Goal: Task Accomplishment & Management: Use online tool/utility

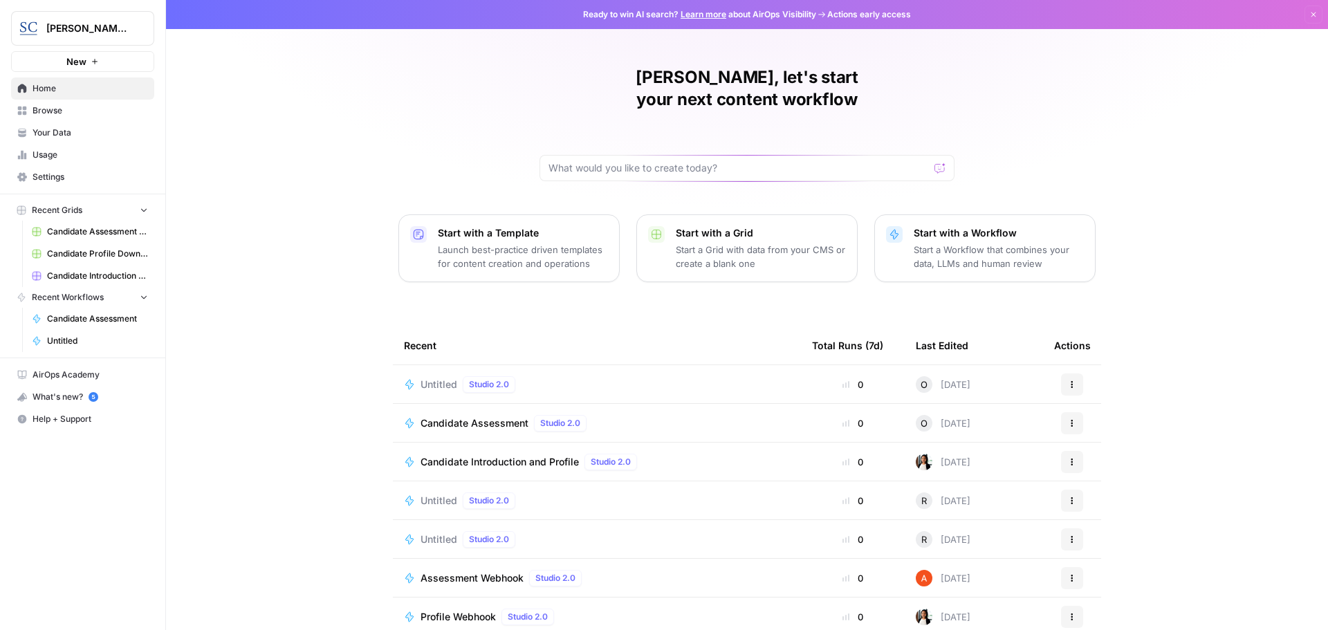
click at [425, 378] on span "Untitled" at bounding box center [439, 385] width 37 height 14
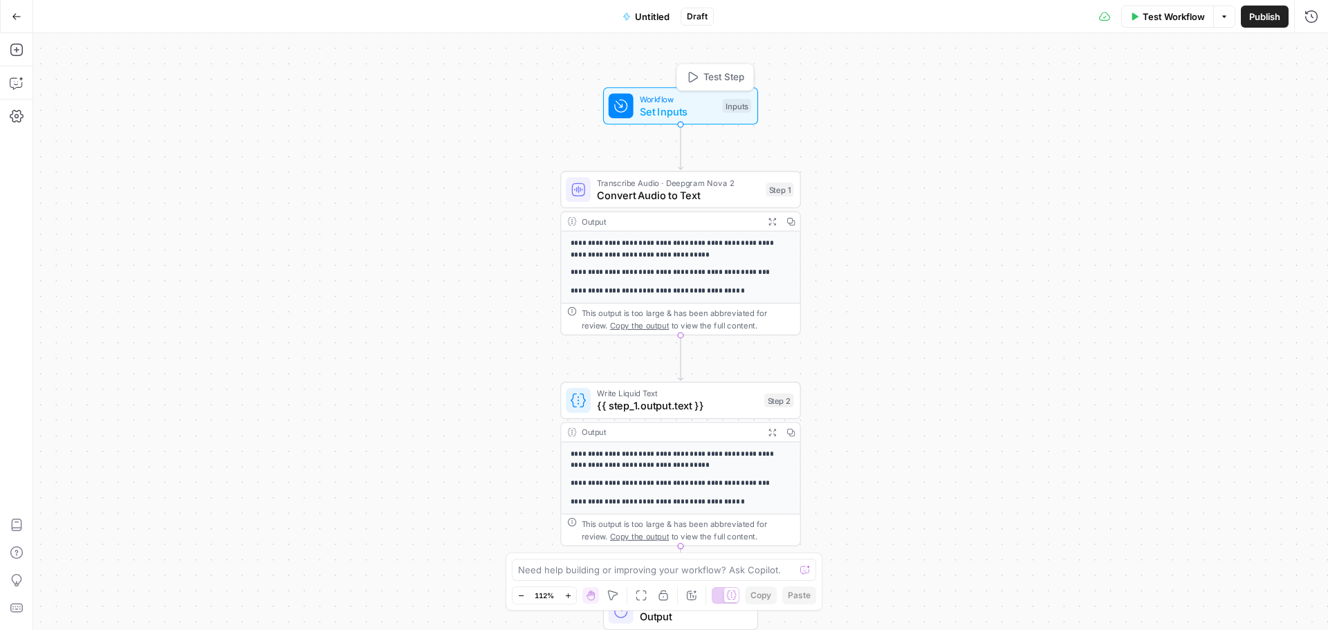
click at [729, 104] on div "Inputs" at bounding box center [737, 106] width 28 height 14
click at [1127, 110] on File "Audio File" at bounding box center [1197, 111] width 221 height 14
click at [1093, 115] on File "Audio File" at bounding box center [1197, 111] width 221 height 14
click at [1120, 107] on File "Audio File" at bounding box center [1197, 111] width 221 height 14
click at [1100, 111] on File "Audio File" at bounding box center [1197, 111] width 221 height 14
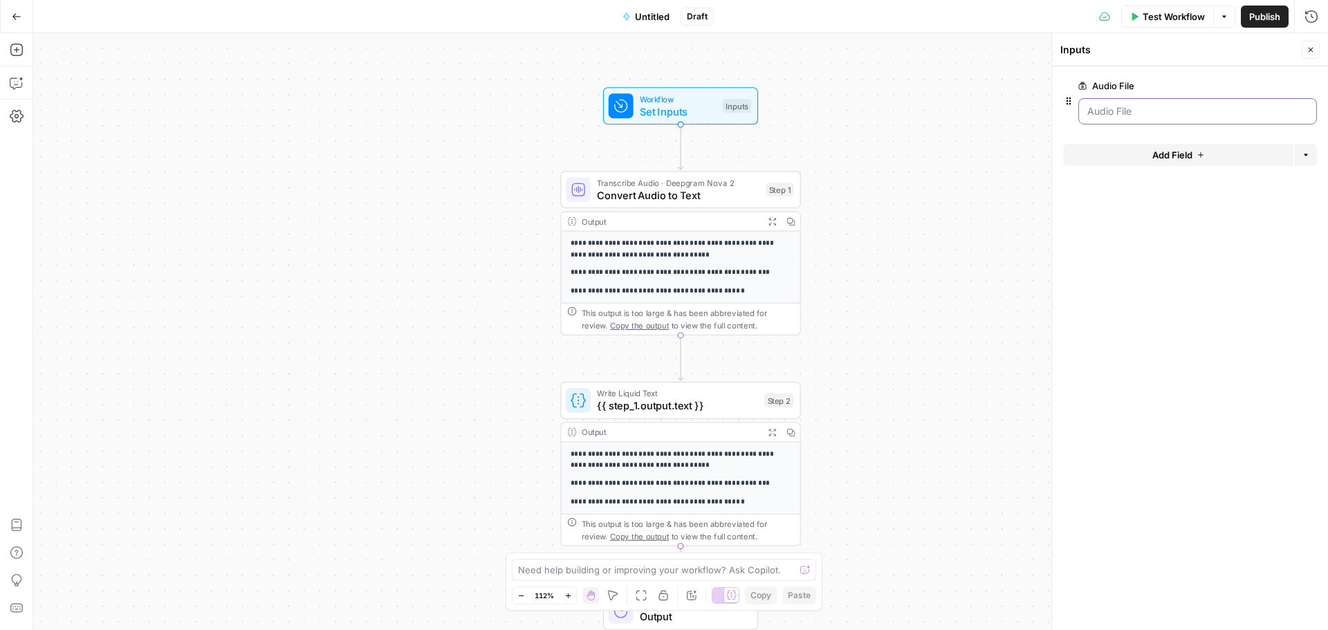
click at [1100, 111] on File "Audio File" at bounding box center [1197, 111] width 221 height 14
click at [1102, 87] on label "Audio File" at bounding box center [1158, 86] width 160 height 14
click at [1102, 104] on File "Audio File" at bounding box center [1197, 111] width 221 height 14
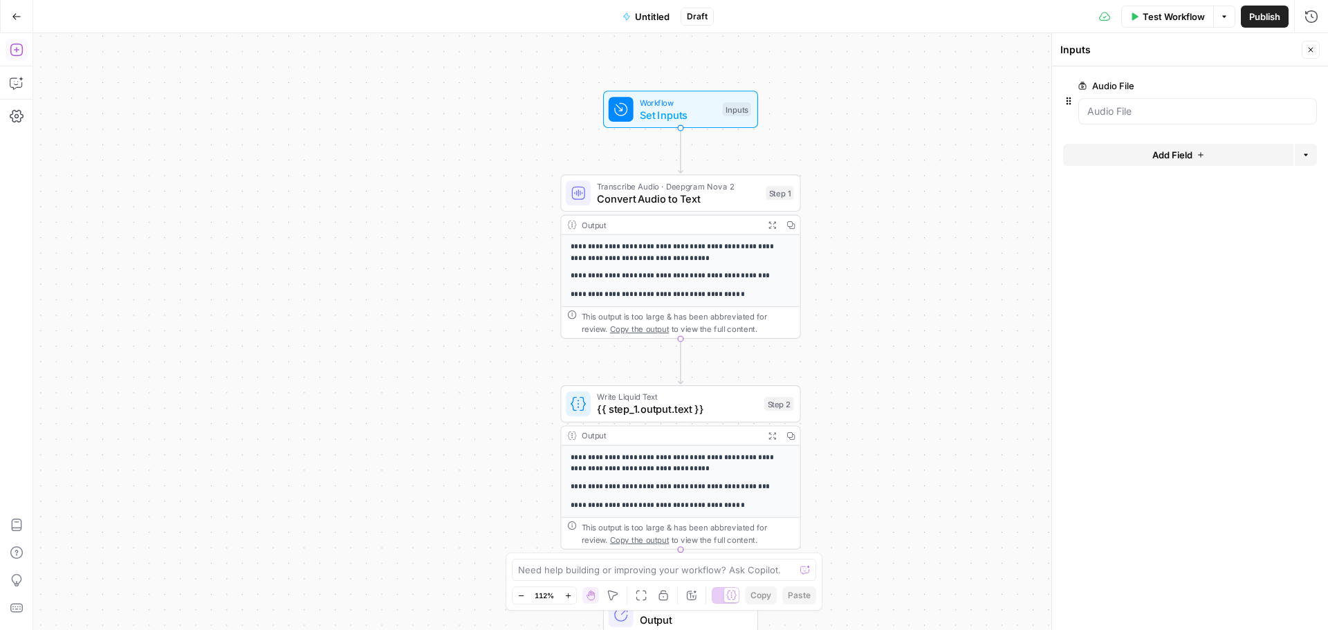
click at [16, 51] on icon "button" at bounding box center [17, 50] width 14 height 14
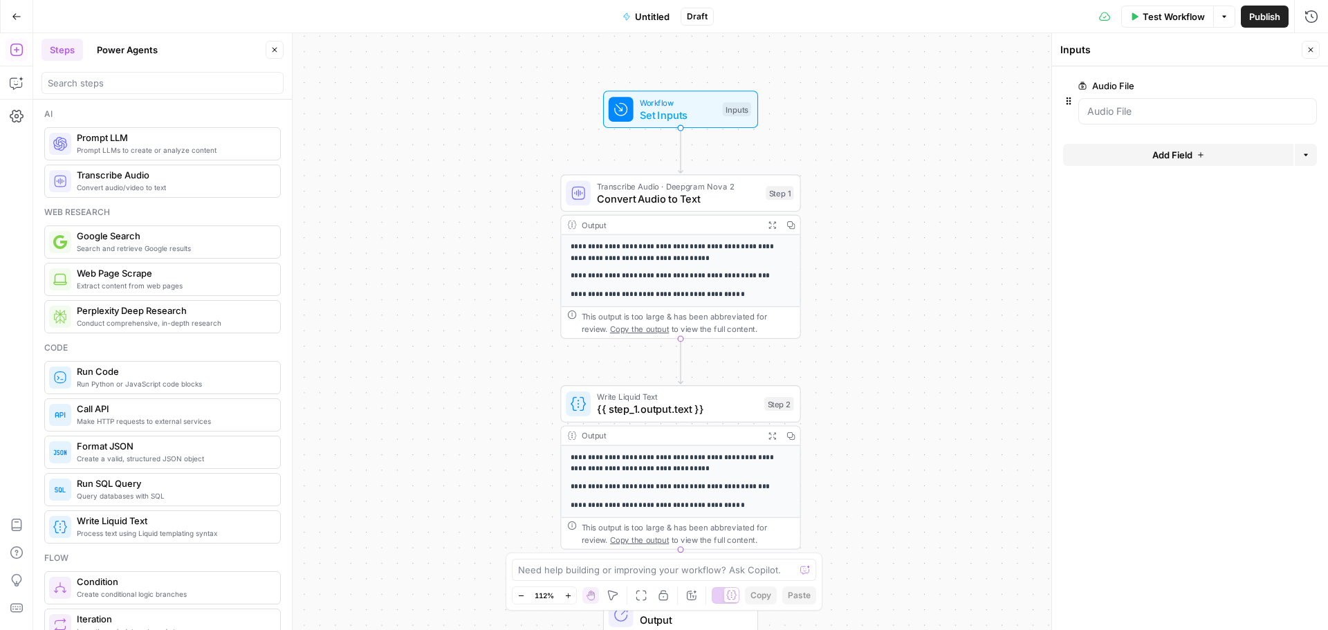
click at [1211, 158] on button "Add Field" at bounding box center [1178, 155] width 230 height 22
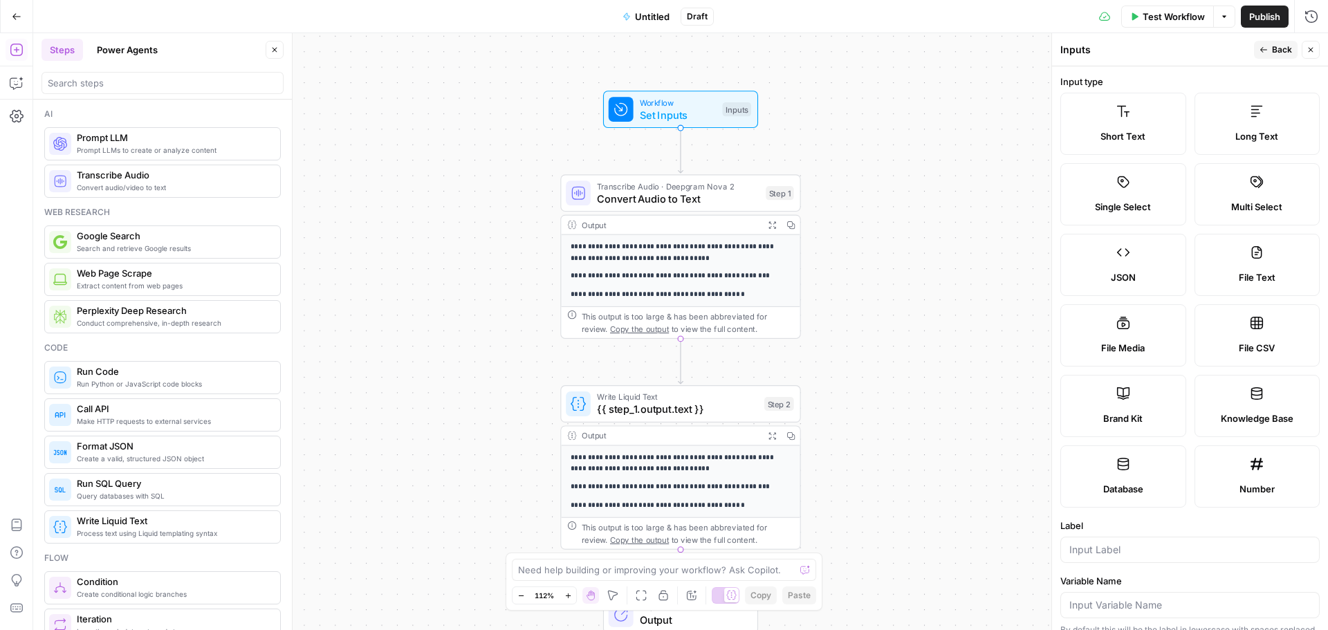
click at [1131, 332] on label "File Media" at bounding box center [1123, 335] width 126 height 62
type textarea "Supports .mp4, .mp3, .wav, .jpg, .png, .webp, .wma, .m4a file types"
click at [10, 11] on button "Go Back" at bounding box center [16, 16] width 25 height 25
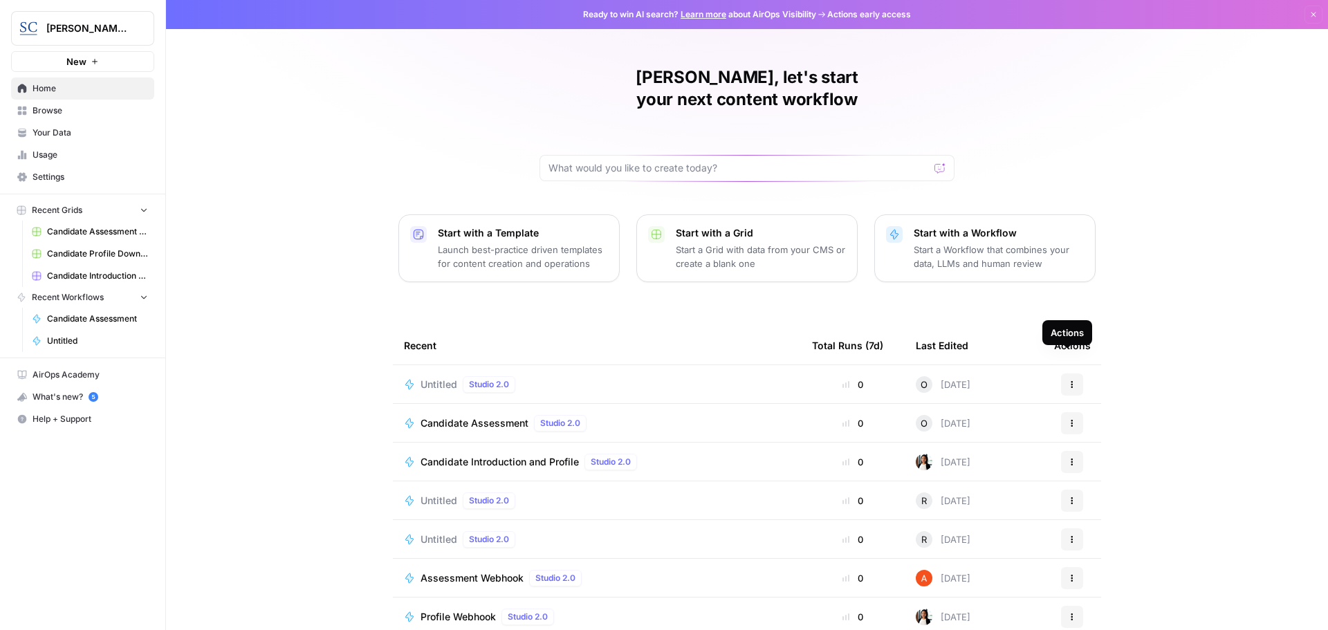
click at [1071, 380] on icon "button" at bounding box center [1072, 384] width 8 height 8
click at [1096, 421] on span "Delete" at bounding box center [1138, 426] width 111 height 14
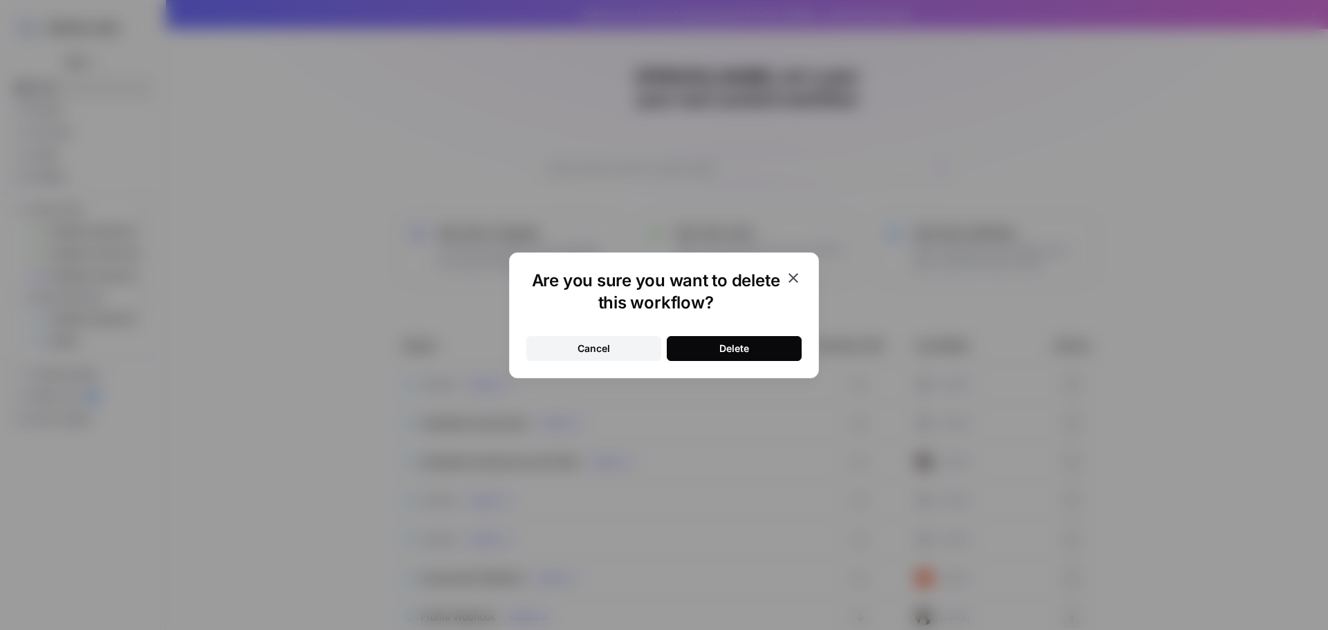
click at [757, 344] on button "Delete" at bounding box center [734, 348] width 135 height 25
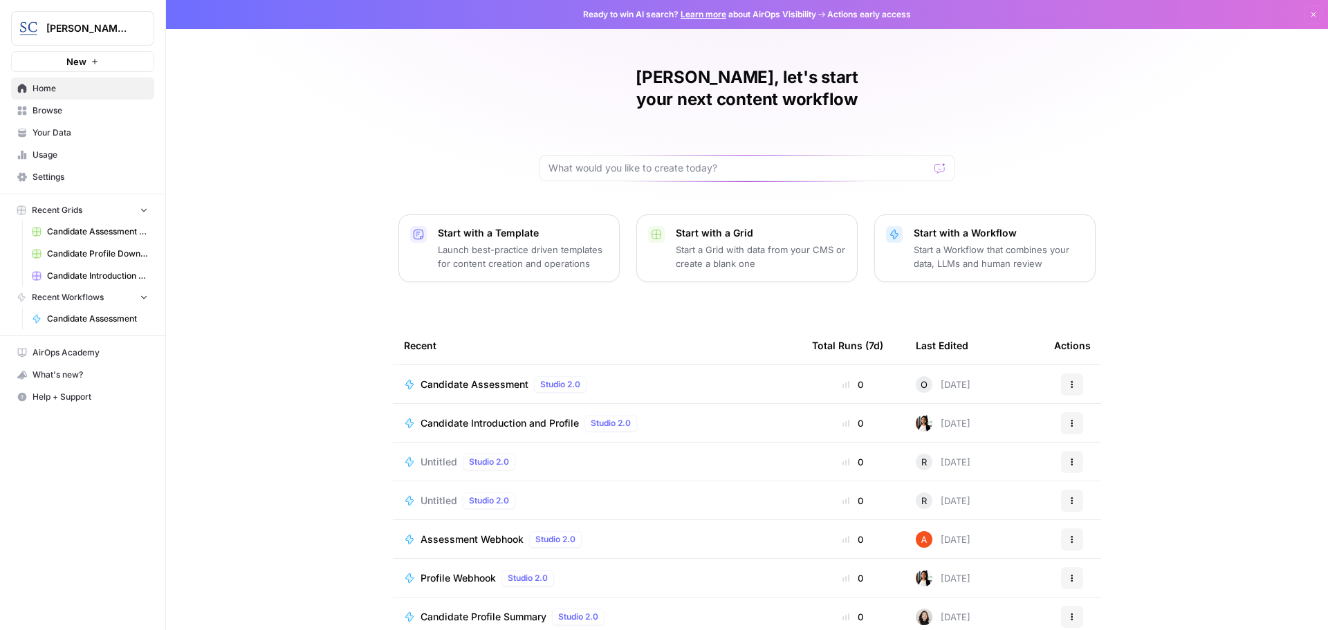
click at [451, 378] on span "Candidate Assessment" at bounding box center [475, 385] width 108 height 14
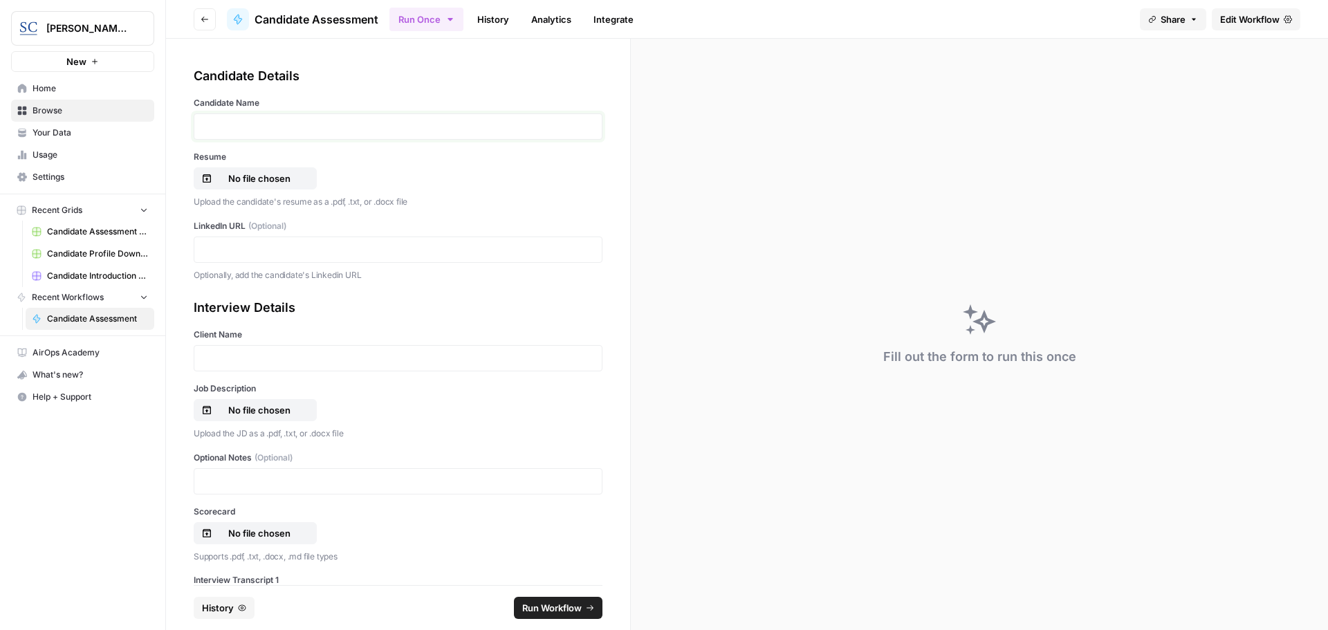
click at [261, 133] on p at bounding box center [398, 127] width 391 height 14
click at [243, 176] on p "No file chosen" at bounding box center [259, 179] width 89 height 14
click at [225, 244] on p at bounding box center [398, 250] width 391 height 14
click at [216, 356] on p at bounding box center [398, 358] width 391 height 14
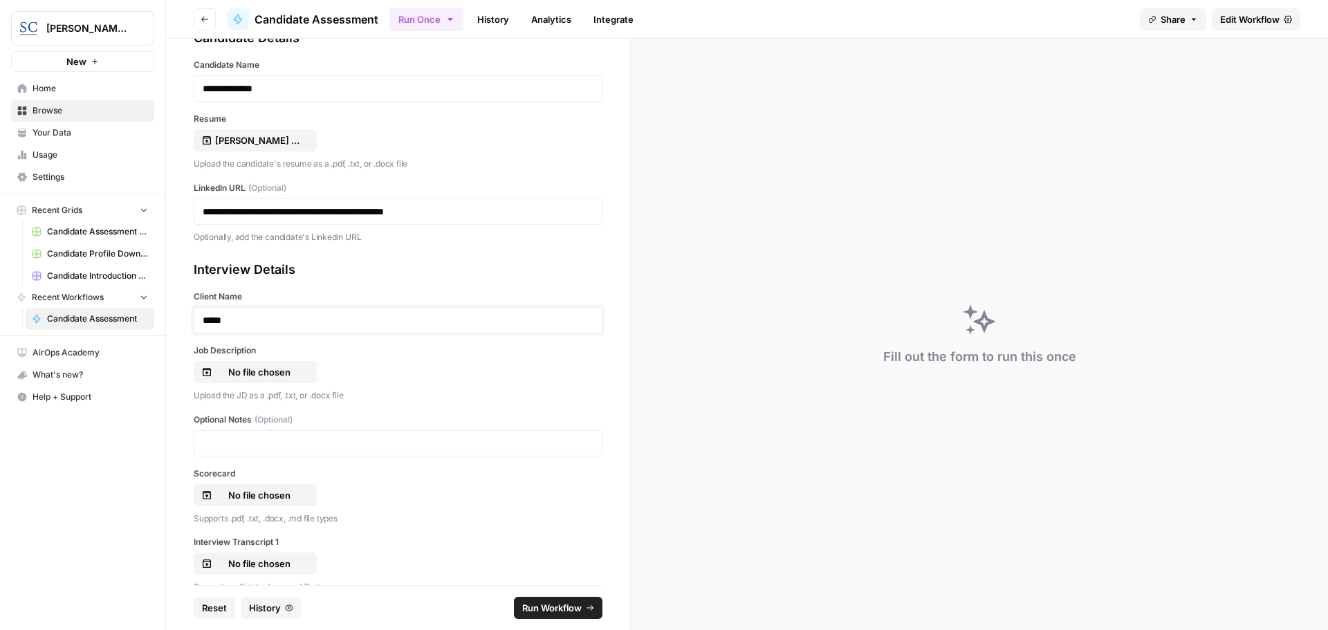
scroll to position [69, 0]
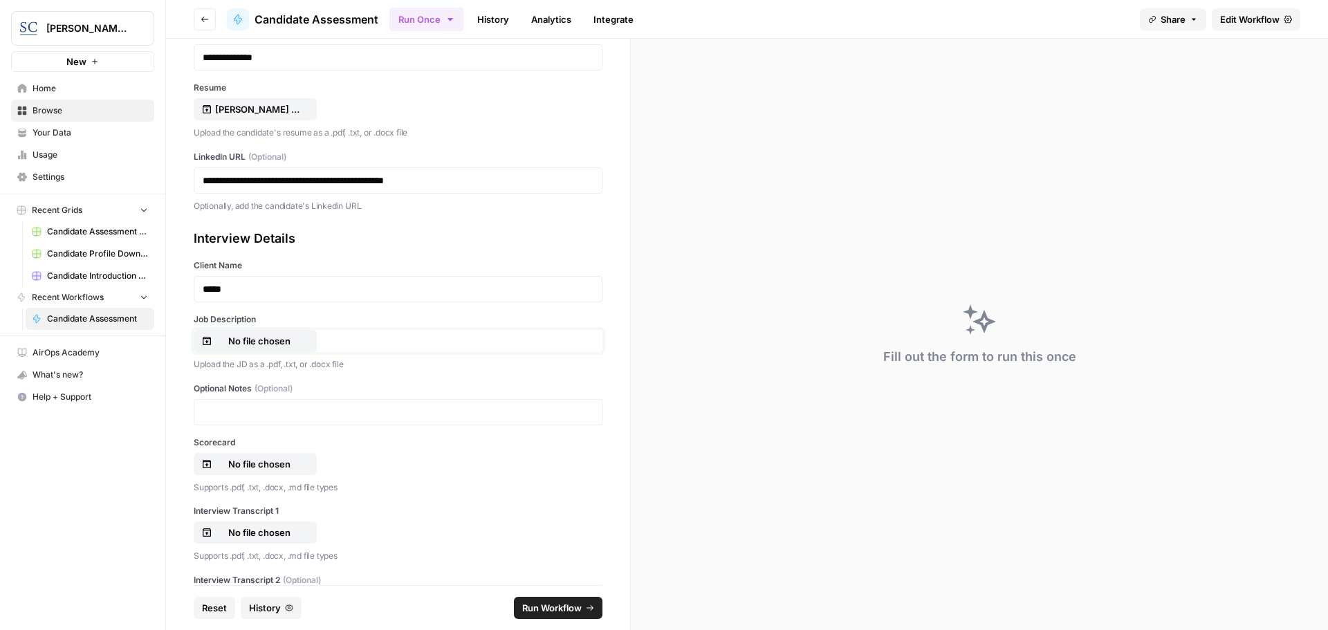
click at [248, 342] on p "No file chosen" at bounding box center [259, 341] width 89 height 14
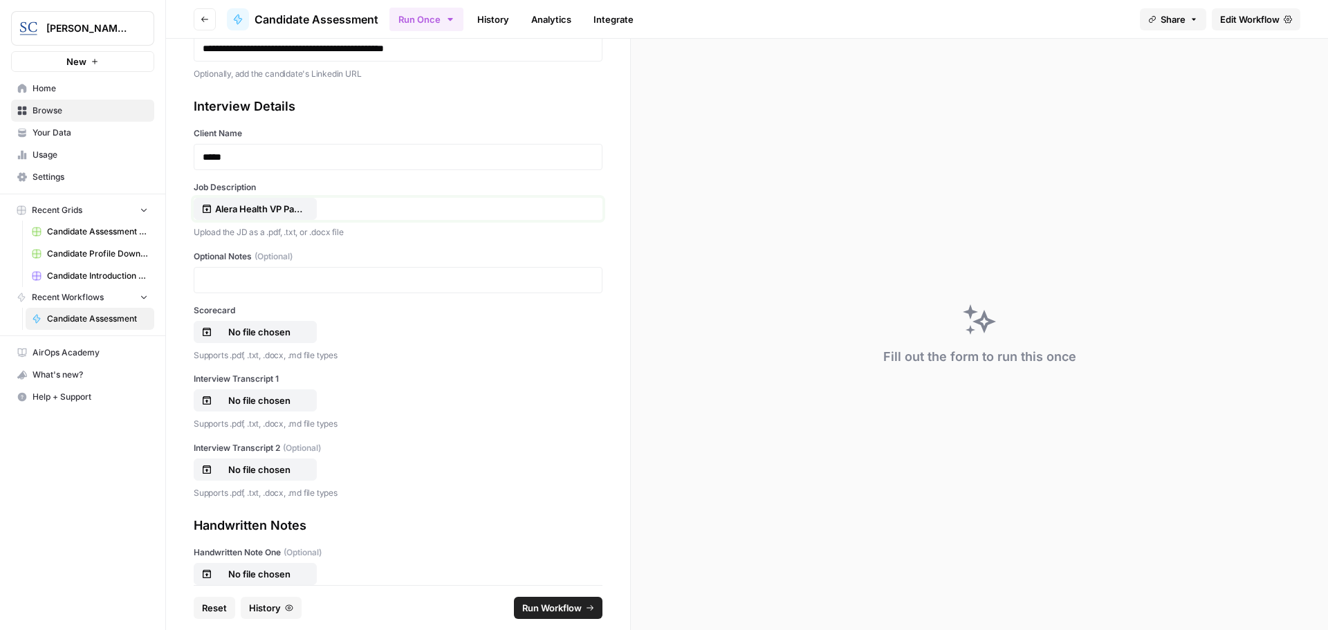
scroll to position [207, 0]
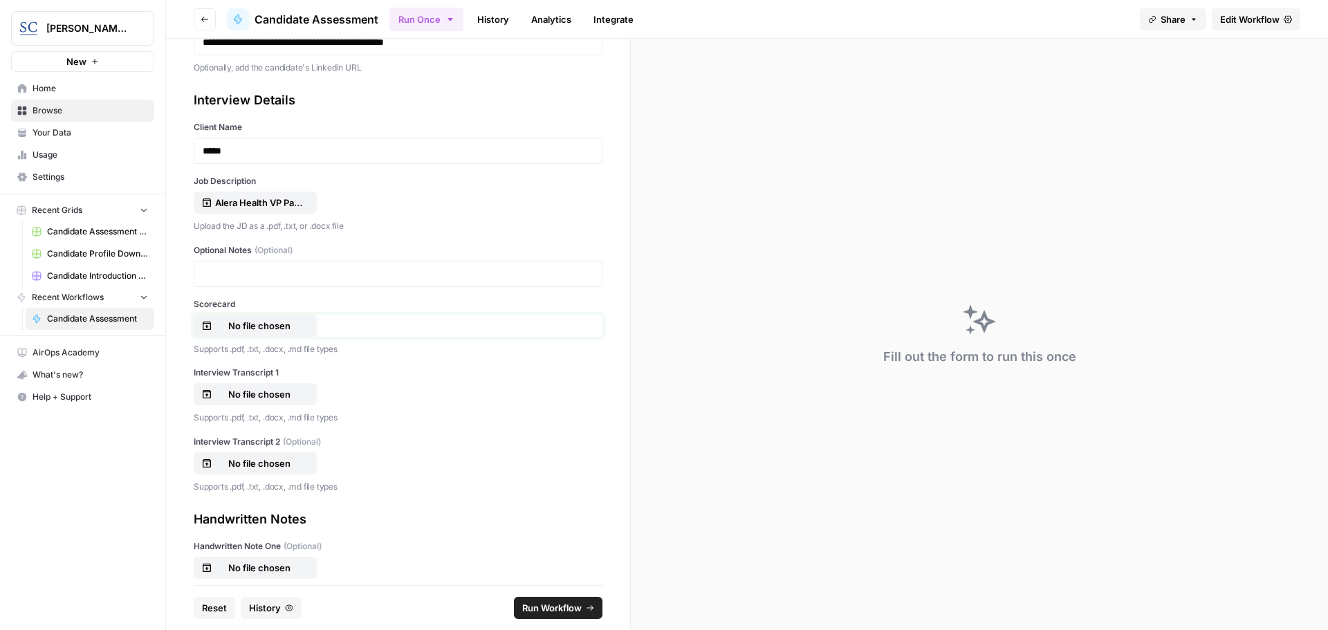
click at [268, 325] on p "No file chosen" at bounding box center [259, 326] width 89 height 14
click at [261, 391] on p "No file chosen" at bounding box center [259, 394] width 89 height 14
click at [244, 389] on p "No file chosen" at bounding box center [259, 394] width 89 height 14
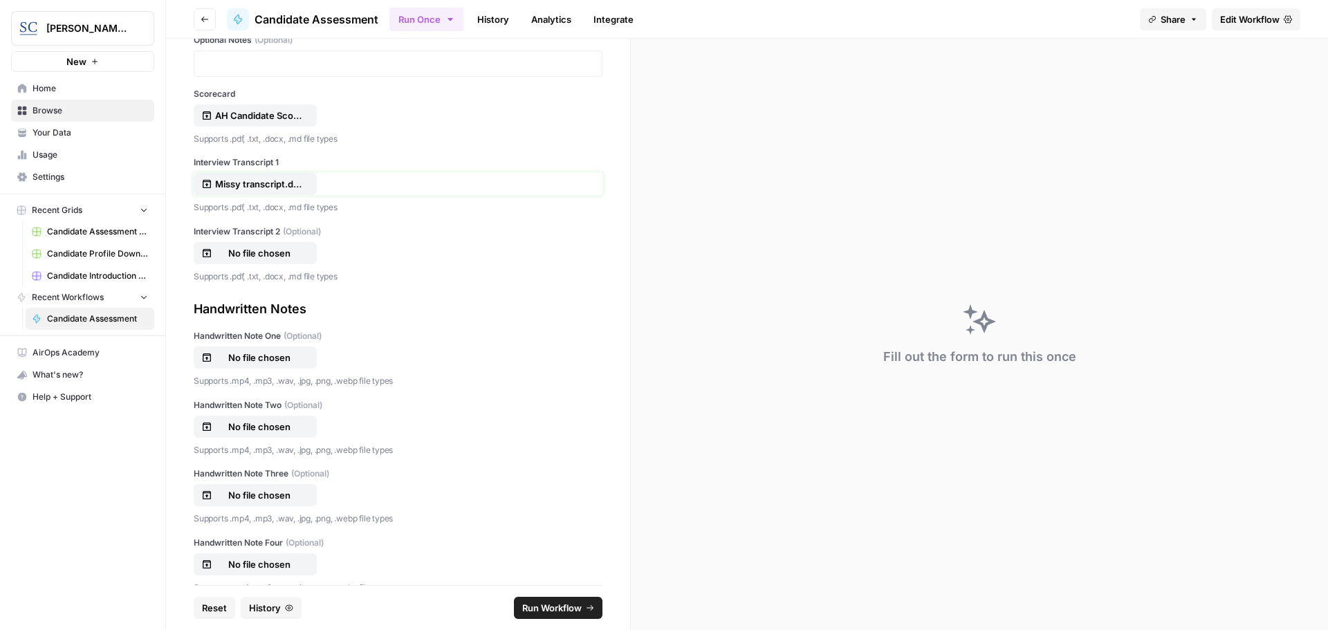
scroll to position [484, 0]
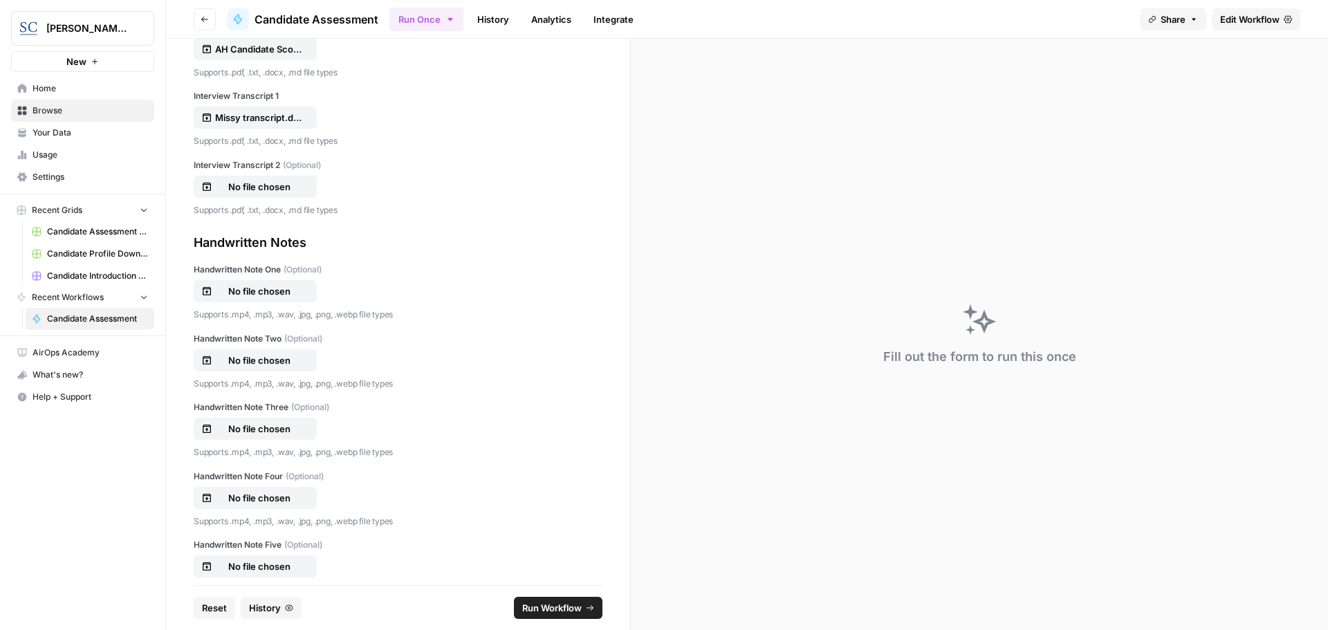
click at [530, 607] on span "Run Workflow" at bounding box center [551, 608] width 59 height 14
click at [1303, 568] on div "Unable to read PDF file: xref table not found at offset 50448 (n != xref)" at bounding box center [1204, 584] width 199 height 36
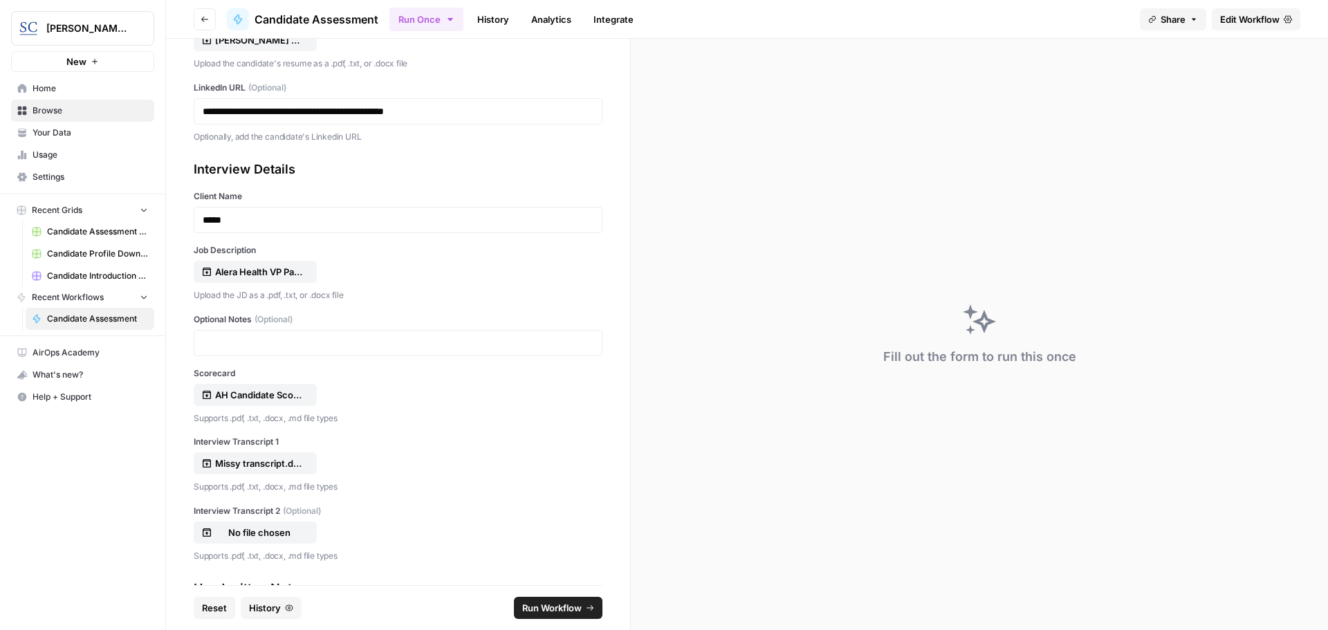
scroll to position [0, 0]
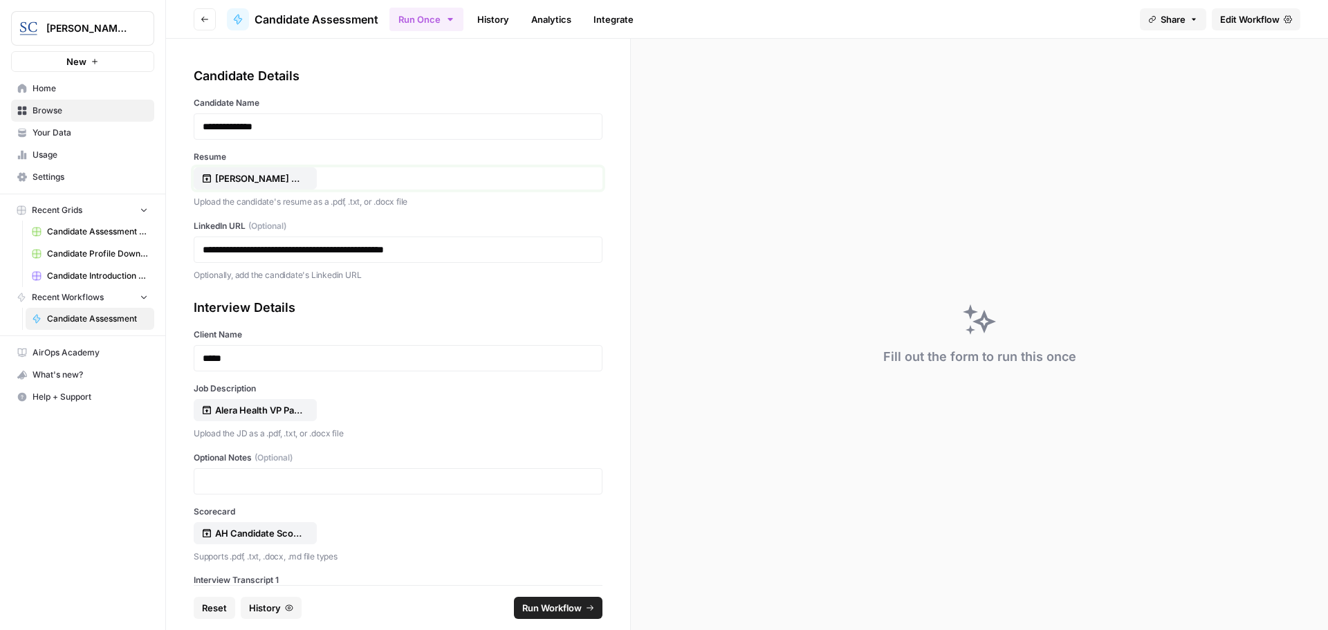
click at [225, 175] on p "Missy Chandler Resume August 2025.pdf" at bounding box center [259, 179] width 89 height 14
click at [568, 610] on span "Run Workflow" at bounding box center [551, 608] width 59 height 14
click at [1304, 566] on icon "close" at bounding box center [1309, 571] width 10 height 11
click at [257, 183] on p "Missy Chandler Resume August 2025.pdf" at bounding box center [259, 179] width 89 height 14
click at [551, 609] on span "Run Workflow" at bounding box center [551, 608] width 59 height 14
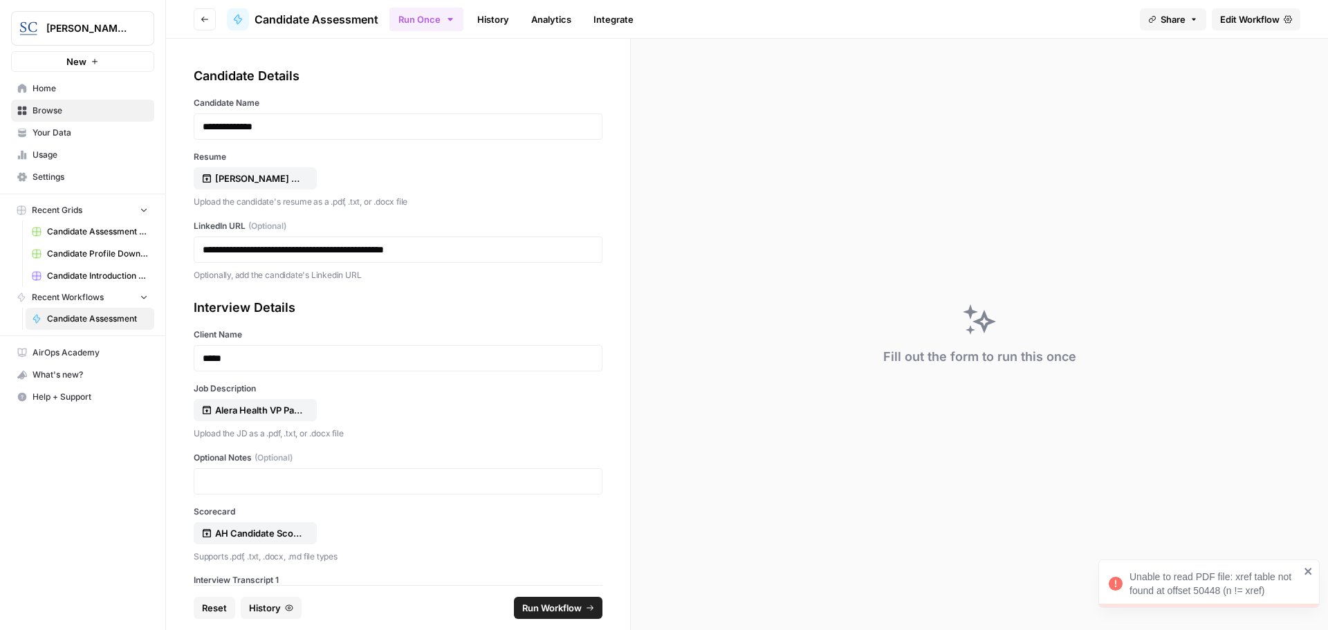
click at [1309, 571] on icon "close" at bounding box center [1307, 571] width 7 height 7
click at [229, 181] on p "M chandler pdf.pdf" at bounding box center [259, 179] width 89 height 14
click at [546, 608] on span "Run Workflow" at bounding box center [551, 608] width 59 height 14
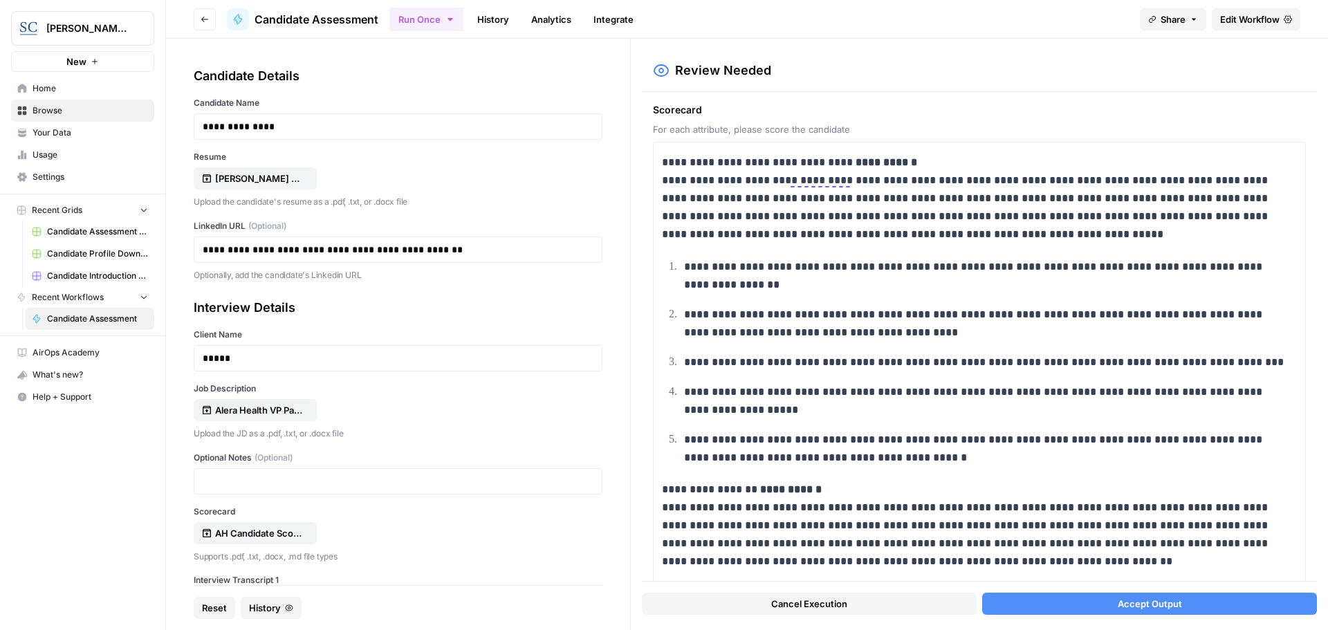
click at [1142, 603] on span "Accept Output" at bounding box center [1150, 604] width 64 height 14
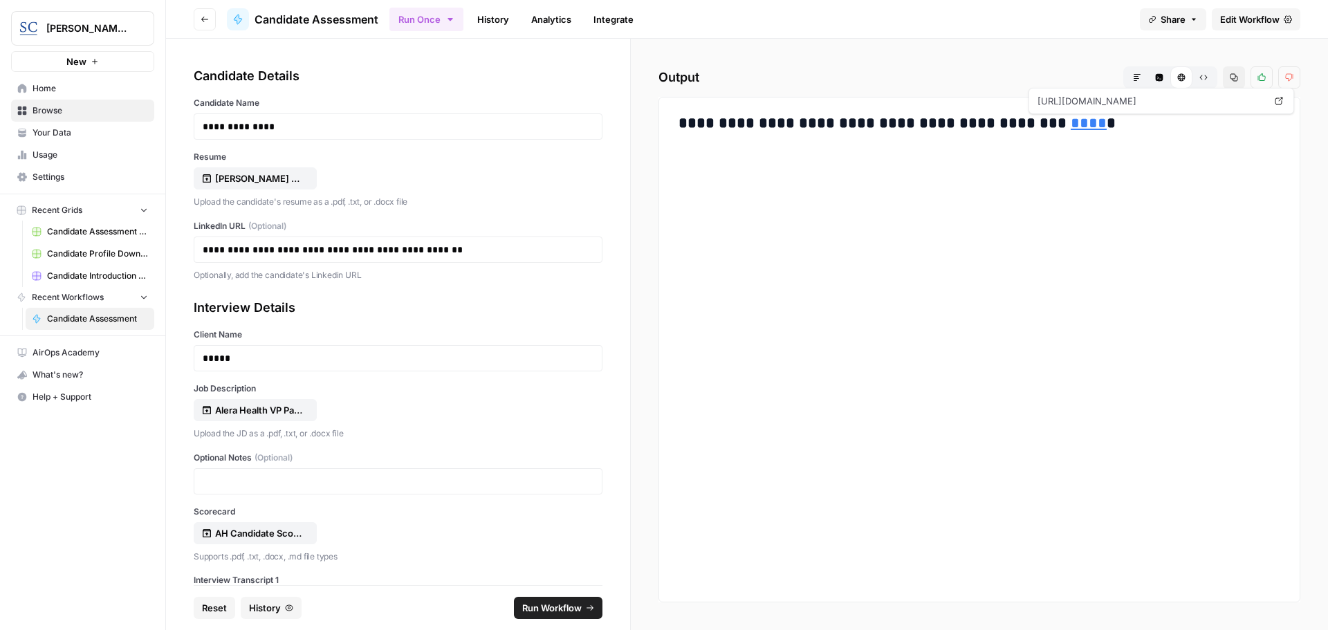
click at [1071, 121] on link "****" at bounding box center [1089, 123] width 36 height 15
click at [1071, 122] on link "****" at bounding box center [1089, 123] width 36 height 15
click at [1042, 185] on div "**********" at bounding box center [979, 350] width 618 height 482
click at [46, 86] on span "Home" at bounding box center [91, 88] width 116 height 12
